Goal: Task Accomplishment & Management: Use online tool/utility

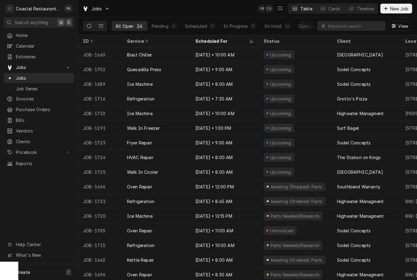
click at [367, 12] on button "Timeline" at bounding box center [361, 9] width 33 height 10
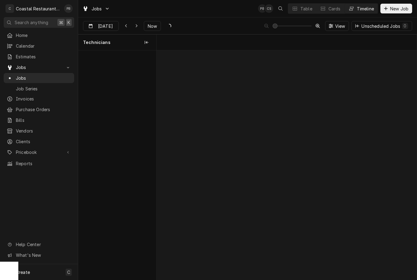
scroll to position [0, 5148]
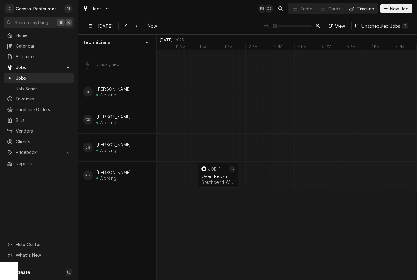
click at [153, 23] on button "Now" at bounding box center [152, 26] width 17 height 10
type input "Oct 6"
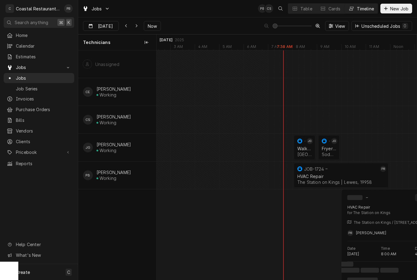
click at [317, 177] on div "HVAC Repair" at bounding box center [341, 176] width 88 height 5
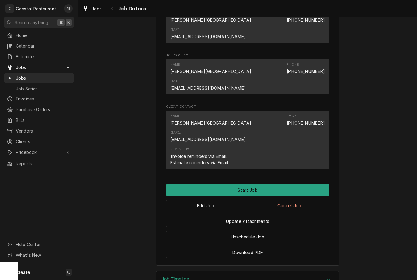
scroll to position [364, 0]
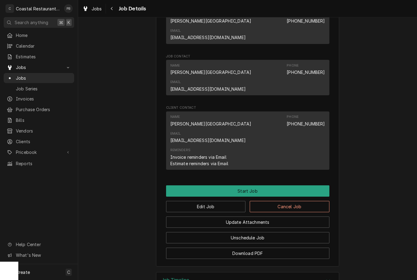
click at [268, 185] on button "Start Job" at bounding box center [247, 190] width 163 height 11
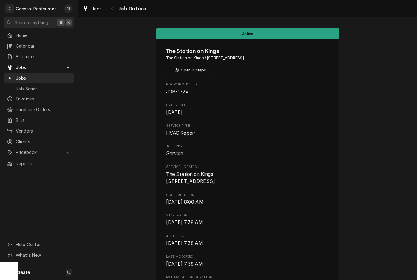
click at [21, 78] on span "Jobs" at bounding box center [43, 78] width 55 height 6
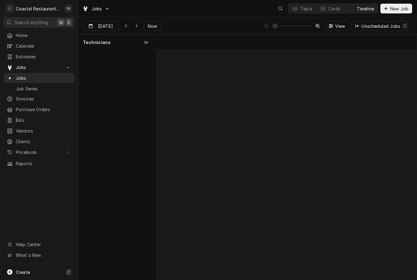
scroll to position [0, 5150]
